Goal: Information Seeking & Learning: Learn about a topic

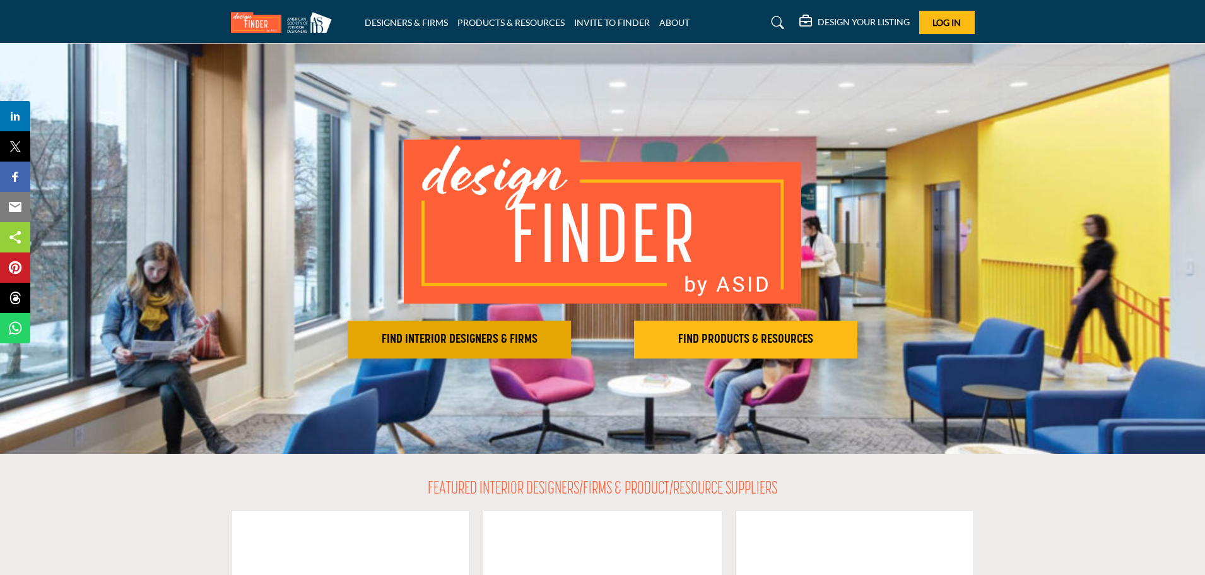
click at [497, 340] on h2 "FIND INTERIOR DESIGNERS & FIRMS" at bounding box center [460, 339] width 216 height 15
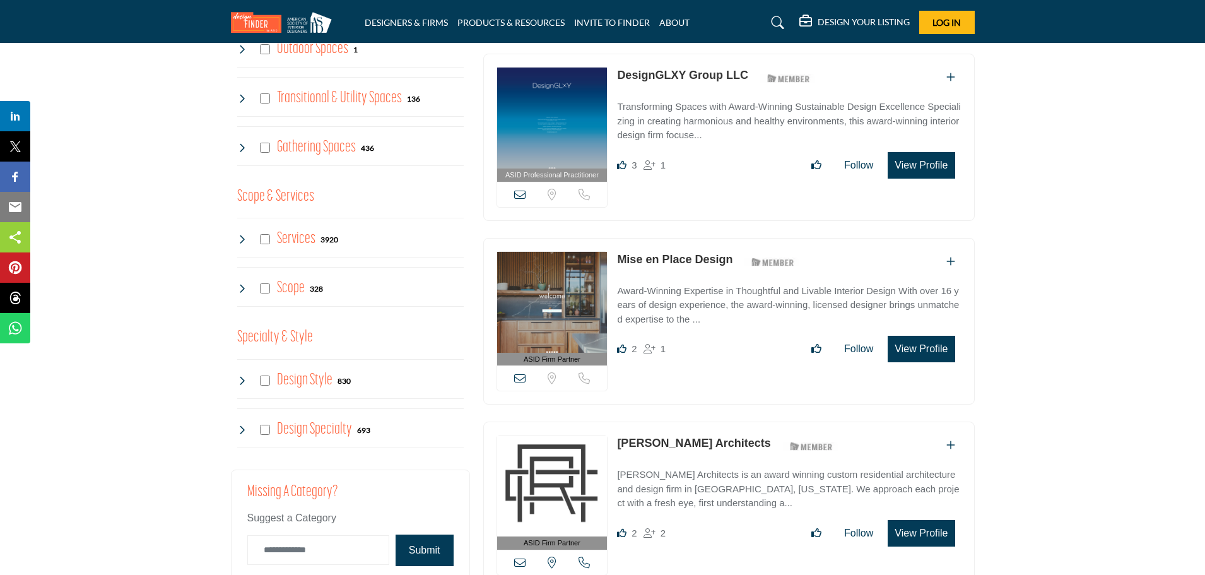
scroll to position [947, 0]
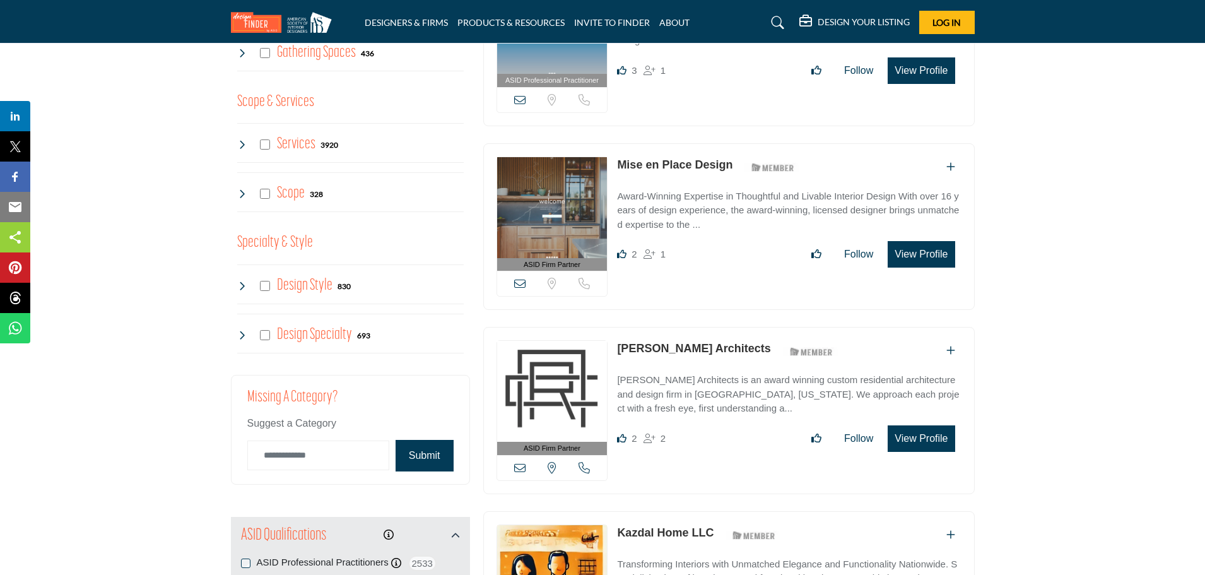
drag, startPoint x: 702, startPoint y: 338, endPoint x: 527, endPoint y: 357, distance: 175.8
click at [527, 357] on img at bounding box center [552, 391] width 110 height 101
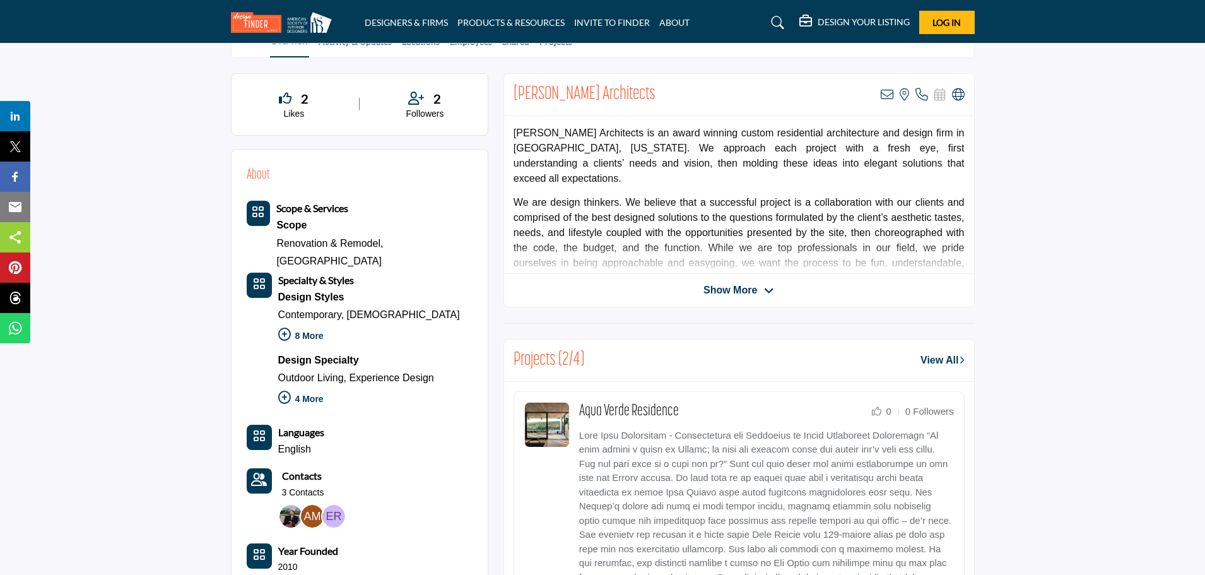
scroll to position [189, 0]
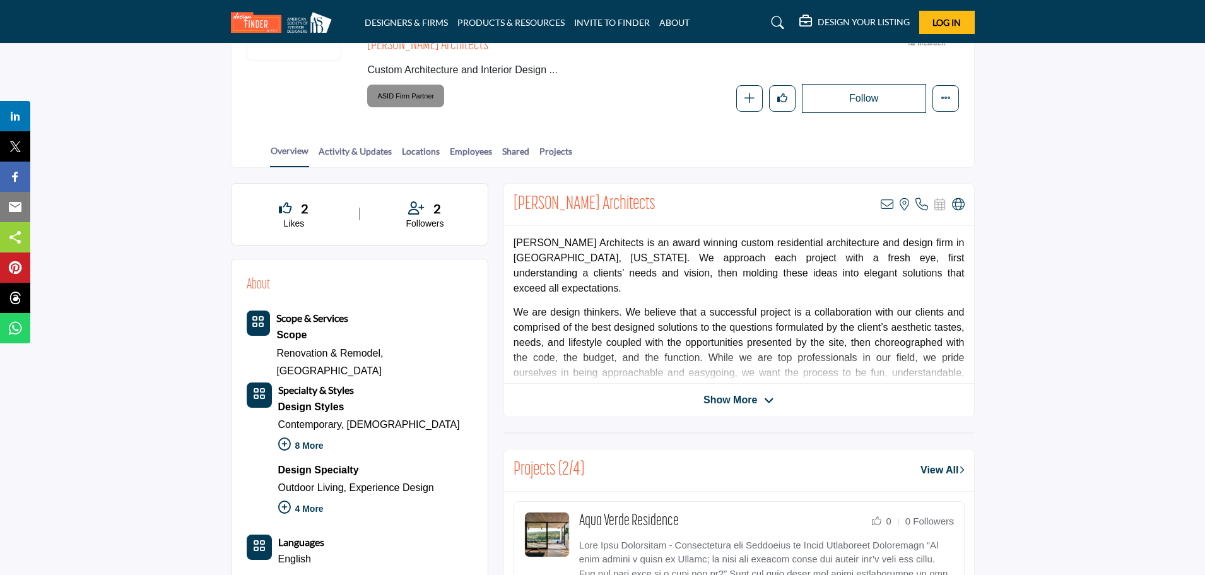
click at [727, 393] on span "Show More" at bounding box center [731, 400] width 54 height 15
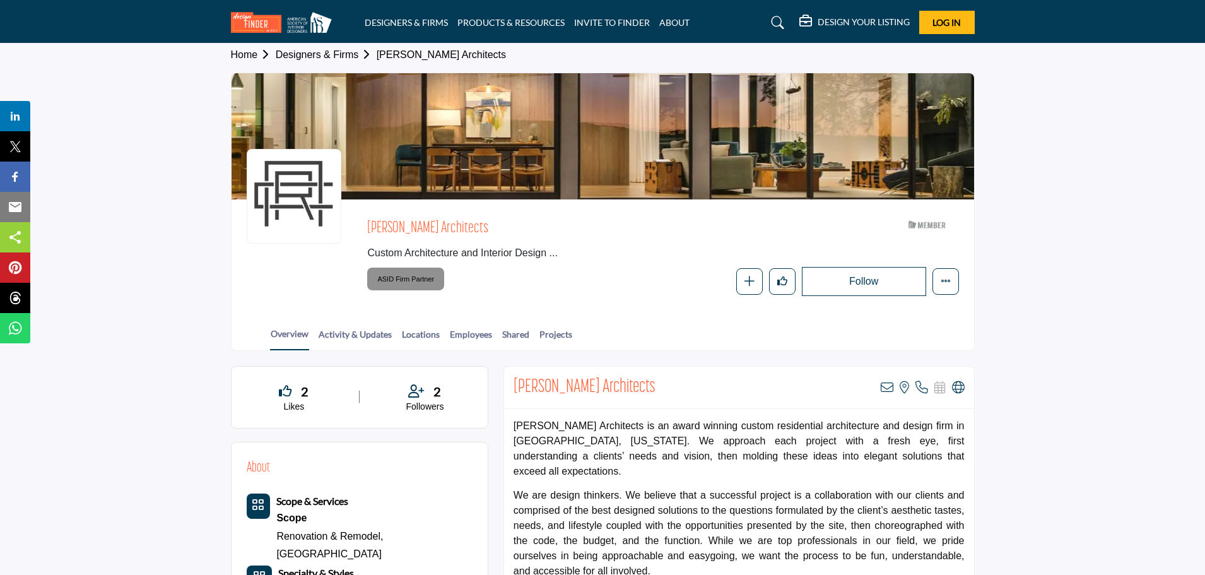
scroll to position [0, 0]
